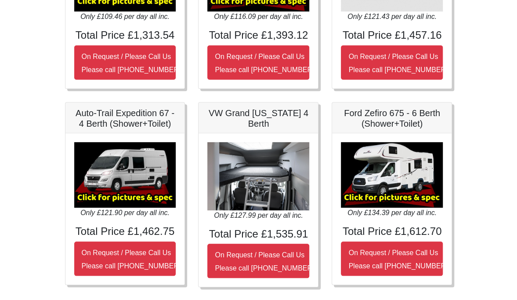
scroll to position [237, 0]
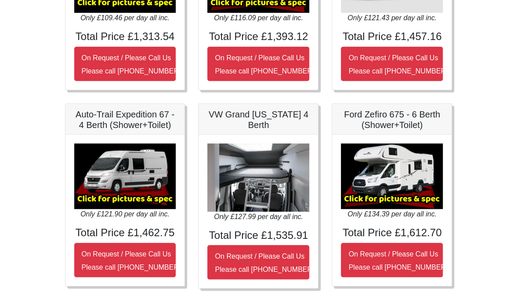
click at [131, 196] on img at bounding box center [125, 176] width 102 height 66
click at [137, 177] on img at bounding box center [125, 176] width 102 height 66
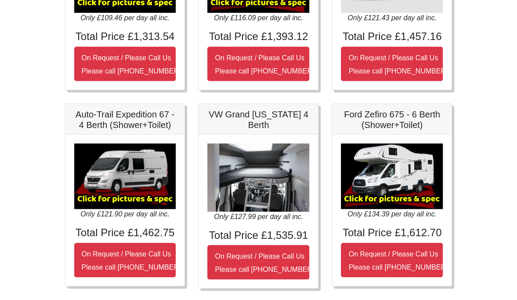
click at [137, 177] on img at bounding box center [125, 176] width 102 height 66
click at [135, 115] on h5 "Auto-Trail Expedition 67 - 4 Berth (Shower+Toilet)" at bounding box center [125, 119] width 102 height 21
click at [112, 200] on img at bounding box center [125, 176] width 102 height 66
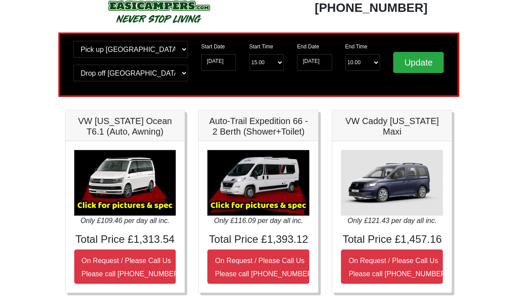
scroll to position [39, 0]
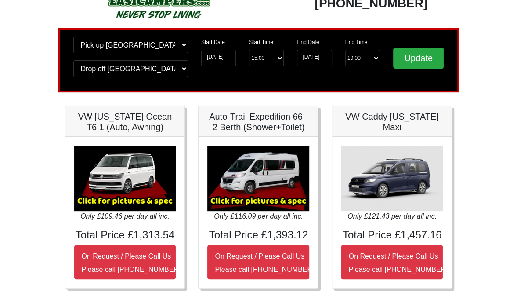
click at [265, 175] on img at bounding box center [259, 179] width 102 height 66
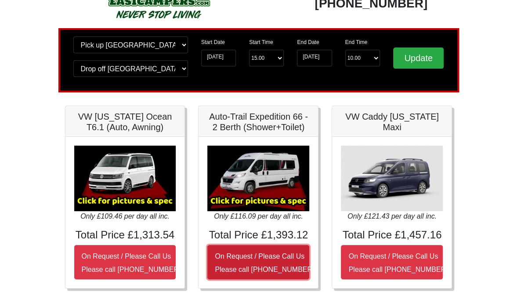
click at [249, 247] on button "On Request / Please Call Us Please call [PHONE_NUMBER]" at bounding box center [259, 262] width 102 height 34
click at [213, 261] on button "On Request / Please Call Us Please call [PHONE_NUMBER]" at bounding box center [259, 262] width 102 height 34
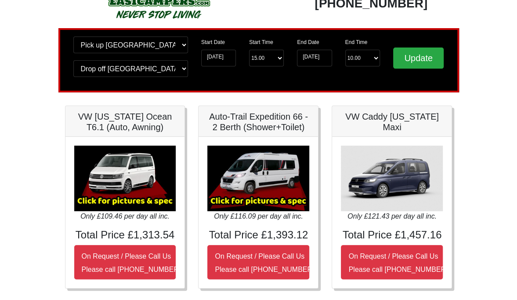
click at [269, 124] on h5 "Auto-Trail Expedition 66 - 2 Berth (Shower+Toilet)" at bounding box center [259, 121] width 102 height 21
click at [259, 178] on img at bounding box center [259, 179] width 102 height 66
click at [381, 174] on img at bounding box center [392, 179] width 102 height 66
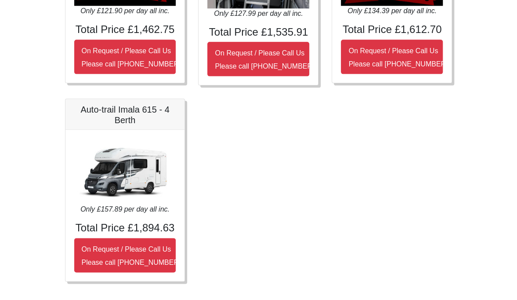
scroll to position [443, 0]
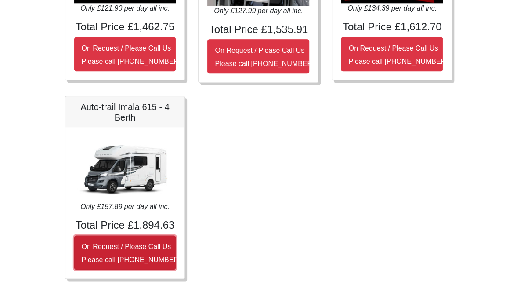
click at [134, 237] on button "On Request / Please Call Us Please call [PHONE_NUMBER]" at bounding box center [125, 252] width 102 height 34
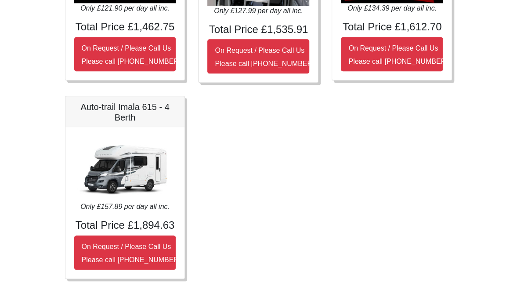
click at [143, 169] on img at bounding box center [125, 169] width 102 height 66
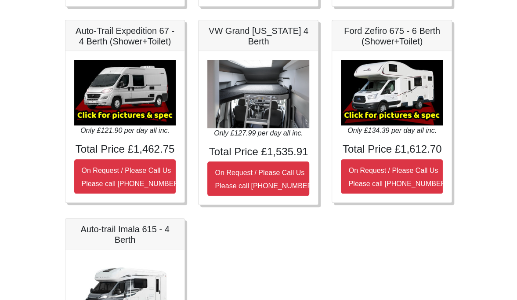
scroll to position [308, 0]
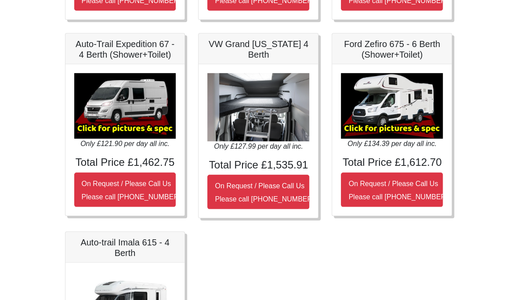
click at [117, 115] on img at bounding box center [125, 106] width 102 height 66
